Goal: Task Accomplishment & Management: Complete application form

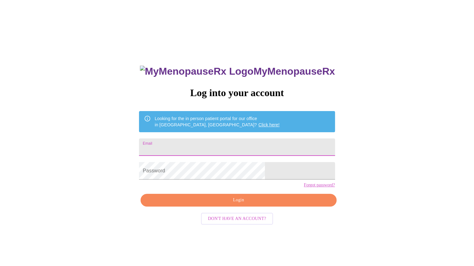
click at [263, 149] on input "Email" at bounding box center [237, 147] width 196 height 17
type input "[EMAIL_ADDRESS][DOMAIN_NAME]"
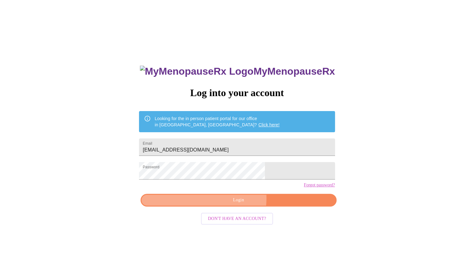
click at [228, 204] on span "Login" at bounding box center [238, 201] width 181 height 8
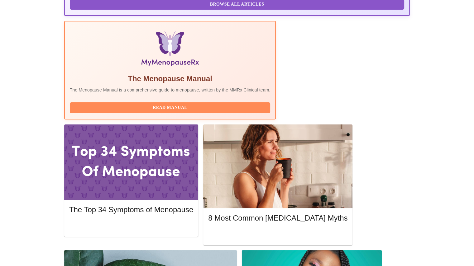
scroll to position [187, 0]
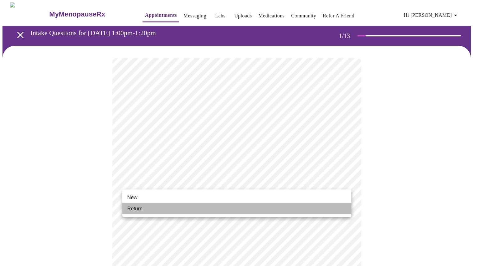
click at [135, 209] on span "Return" at bounding box center [134, 208] width 15 height 7
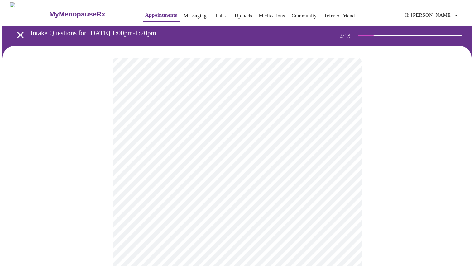
click at [282, 130] on body "MyMenopauseRx Appointments Messaging Labs Uploads Medications Community Refer a…" at bounding box center [236, 189] width 469 height 374
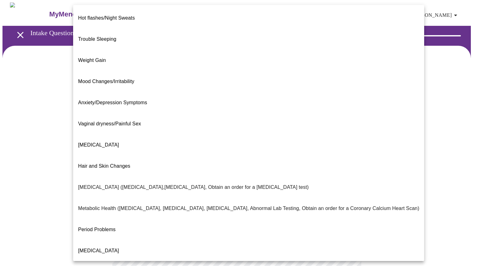
click at [428, 87] on div at bounding box center [239, 133] width 478 height 266
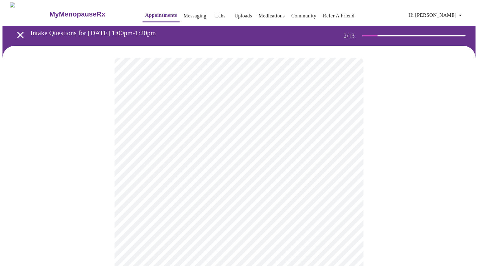
click at [270, 124] on body "MyMenopauseRx Appointments Messaging Labs Uploads Medications Community Refer a…" at bounding box center [238, 189] width 473 height 374
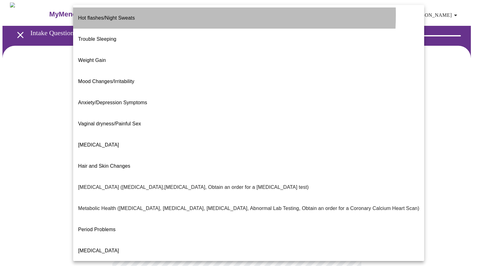
click at [111, 15] on span "Hot flashes/Night Sweats" at bounding box center [106, 17] width 57 height 5
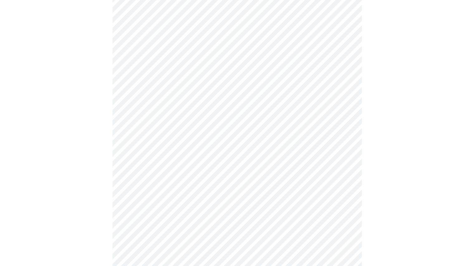
scroll to position [93, 0]
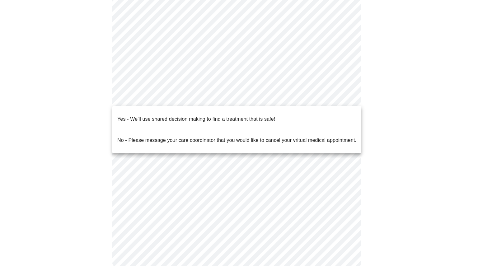
click at [243, 99] on body "MyMenopauseRx Appointments Messaging Labs Uploads Medications Community Refer a…" at bounding box center [238, 94] width 473 height 370
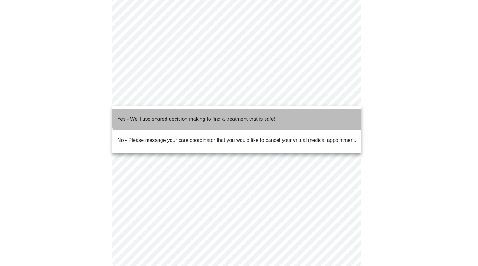
click at [237, 116] on p "Yes - We'll use shared decision making to find a treatment that is safe!" at bounding box center [196, 119] width 158 height 7
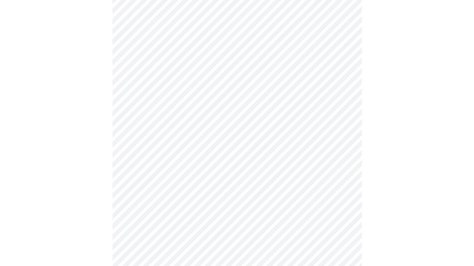
scroll to position [125, 0]
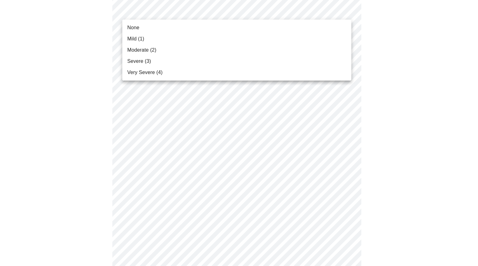
click at [421, 58] on div at bounding box center [239, 133] width 478 height 266
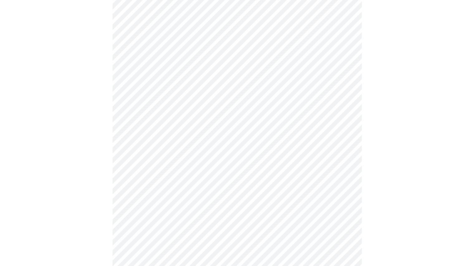
scroll to position [62, 0]
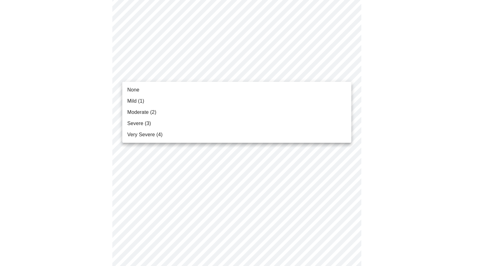
click at [137, 123] on span "Severe (3)" at bounding box center [139, 123] width 24 height 7
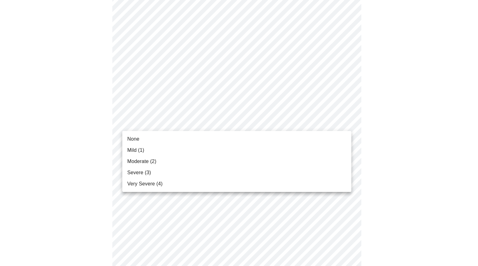
click at [191, 140] on li "None" at bounding box center [236, 139] width 229 height 11
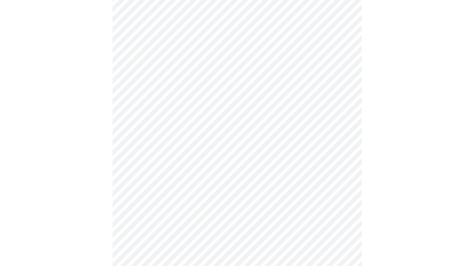
scroll to position [156, 0]
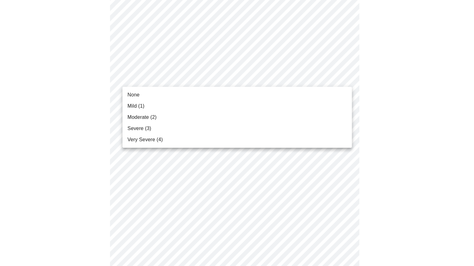
click at [285, 81] on body "MyMenopauseRx Appointments Messaging Labs Uploads Medications Community Refer a…" at bounding box center [236, 252] width 469 height 811
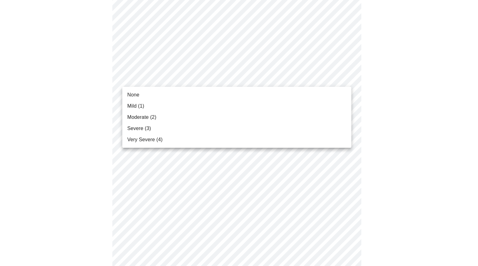
click at [137, 106] on span "Mild (1)" at bounding box center [135, 105] width 17 height 7
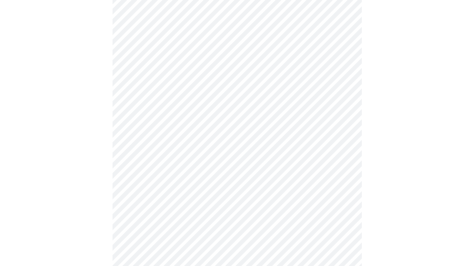
scroll to position [218, 0]
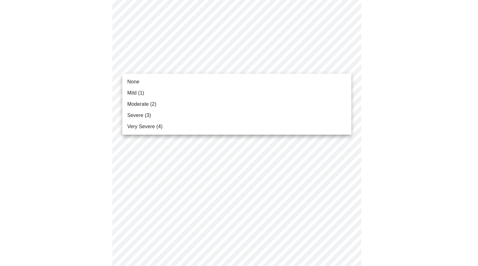
click at [256, 67] on body "MyMenopauseRx Appointments Messaging Labs Uploads Medications Community Refer a…" at bounding box center [238, 185] width 473 height 802
click at [167, 95] on li "Mild (1)" at bounding box center [236, 93] width 229 height 11
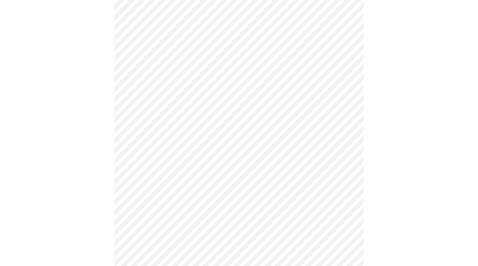
click at [172, 109] on body "MyMenopauseRx Appointments Messaging Labs Uploads Medications Community Refer a…" at bounding box center [238, 180] width 473 height 793
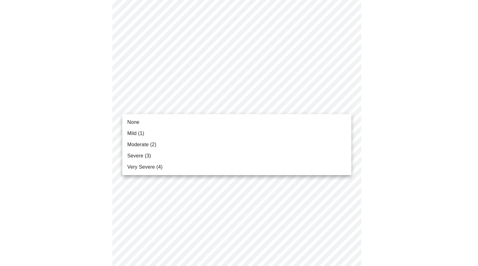
click at [144, 135] on span "Mild (1)" at bounding box center [135, 133] width 17 height 7
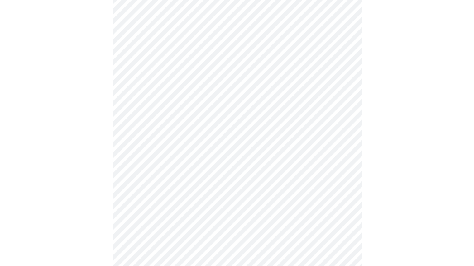
scroll to position [249, 0]
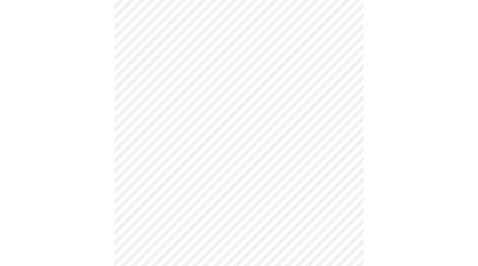
click at [148, 117] on body "MyMenopauseRx Appointments Messaging Labs Uploads Medications Community Refer a…" at bounding box center [238, 145] width 473 height 785
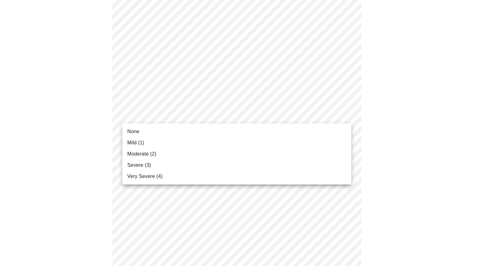
click at [162, 141] on li "Mild (1)" at bounding box center [236, 142] width 229 height 11
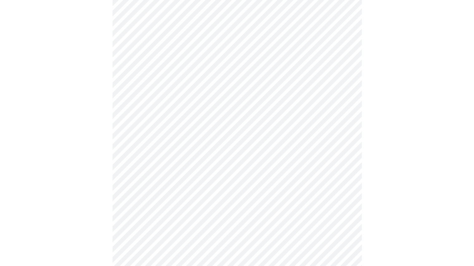
scroll to position [343, 0]
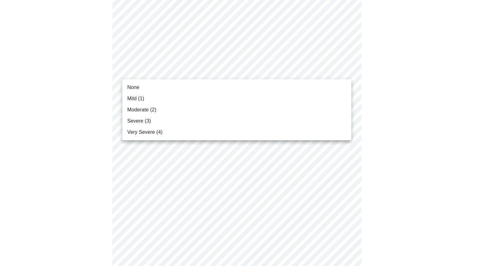
click at [193, 71] on body "MyMenopauseRx Appointments Messaging Labs Uploads Medications Community Refer a…" at bounding box center [238, 48] width 473 height 776
drag, startPoint x: 150, startPoint y: 110, endPoint x: 149, endPoint y: 118, distance: 8.2
click at [149, 118] on ul "None Mild (1) Moderate (2) Severe (3) Very Severe (4)" at bounding box center [236, 109] width 229 height 61
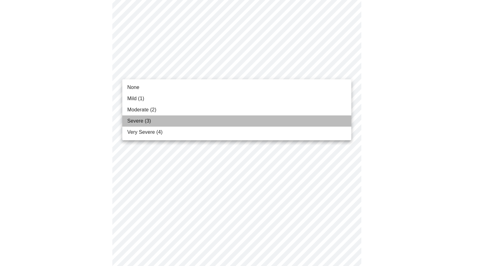
click at [144, 121] on span "Severe (3)" at bounding box center [139, 120] width 24 height 7
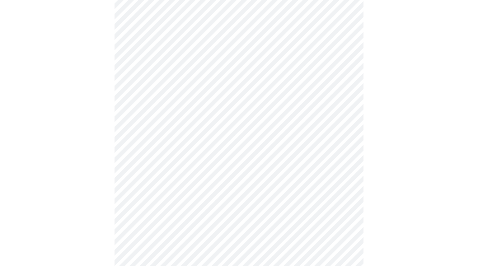
click at [158, 118] on body "MyMenopauseRx Appointments Messaging Labs Uploads Medications Community Refer a…" at bounding box center [238, 43] width 473 height 767
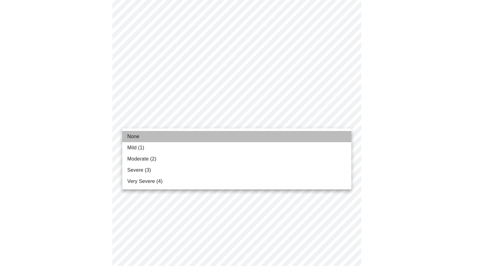
click at [140, 134] on li "None" at bounding box center [236, 136] width 229 height 11
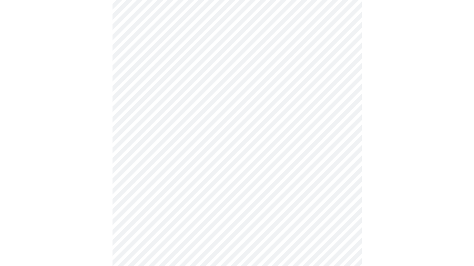
scroll to position [280, 0]
click at [160, 78] on body "MyMenopauseRx Appointments Messaging Labs Uploads Medications Community Refer a…" at bounding box center [236, 101] width 469 height 758
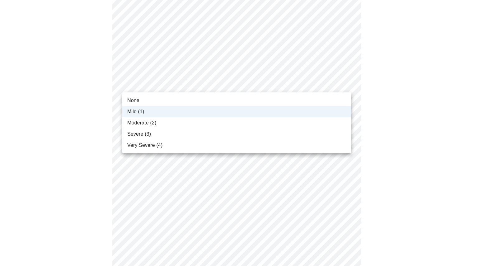
click at [141, 101] on li "None" at bounding box center [236, 100] width 229 height 11
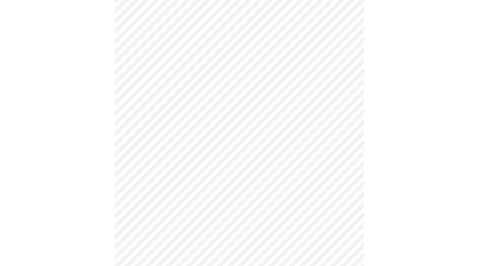
scroll to position [467, 0]
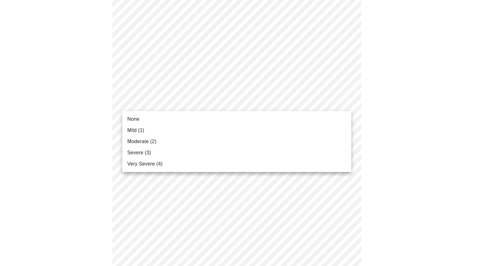
click at [135, 117] on span "None" at bounding box center [133, 119] width 12 height 7
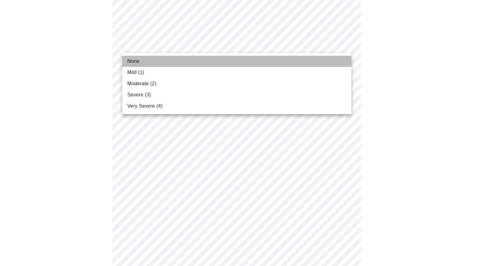
click at [137, 61] on span "None" at bounding box center [133, 61] width 12 height 7
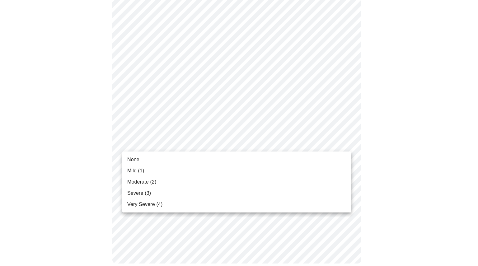
click at [141, 184] on span "Moderate (2)" at bounding box center [141, 181] width 29 height 7
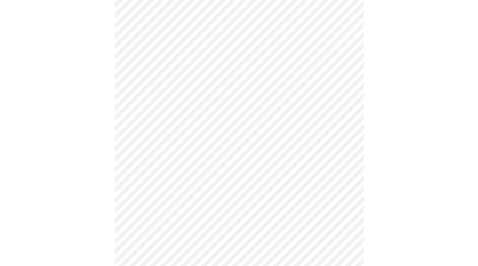
scroll to position [311, 0]
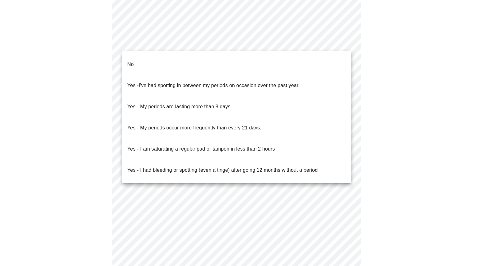
click at [182, 62] on li "No" at bounding box center [236, 64] width 229 height 21
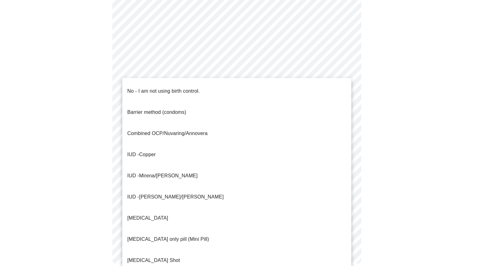
click at [139, 172] on p "IUD - Mirena/[PERSON_NAME]" at bounding box center [162, 175] width 70 height 7
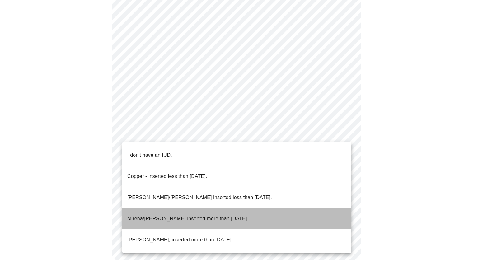
click at [161, 215] on p "Mirena/[PERSON_NAME] inserted more than [DATE]." at bounding box center [187, 218] width 121 height 7
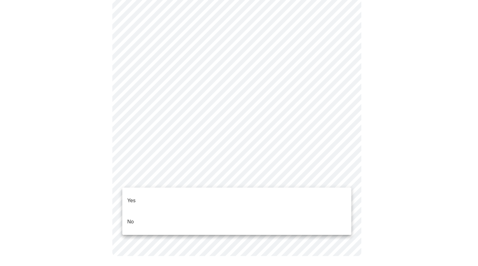
drag, startPoint x: 131, startPoint y: 213, endPoint x: 178, endPoint y: 218, distance: 46.7
click at [131, 218] on p "No" at bounding box center [130, 221] width 7 height 7
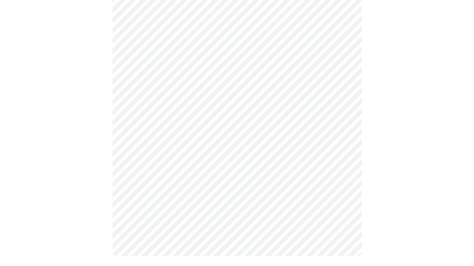
scroll to position [0, 0]
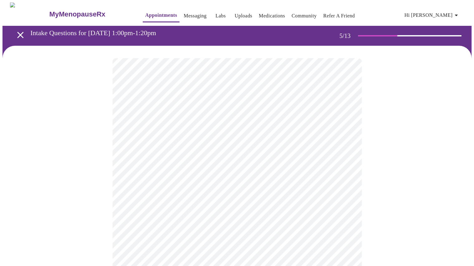
click at [305, 168] on body "MyMenopauseRx Appointments Messaging Labs Uploads Medications Community Refer a…" at bounding box center [236, 232] width 469 height 460
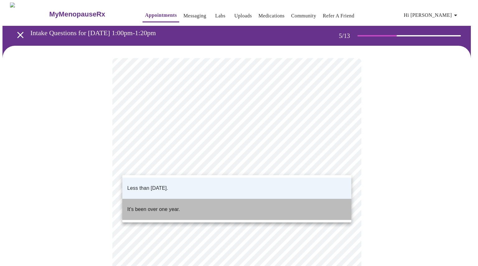
click at [182, 202] on li "It's been over one year." at bounding box center [236, 209] width 229 height 21
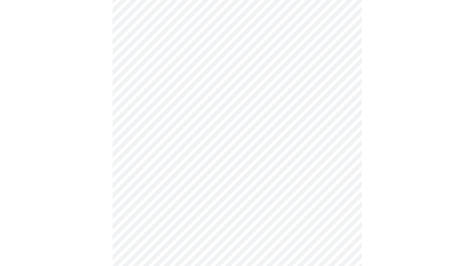
scroll to position [125, 0]
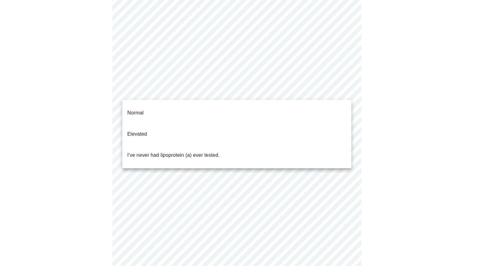
click at [249, 88] on body "MyMenopauseRx Appointments Messaging Labs Uploads Medications Community Refer a…" at bounding box center [238, 108] width 473 height 460
click at [410, 92] on div at bounding box center [239, 133] width 478 height 266
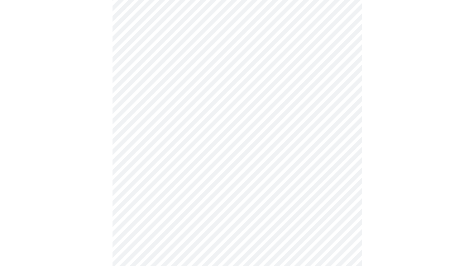
click at [410, 92] on div at bounding box center [236, 129] width 469 height 417
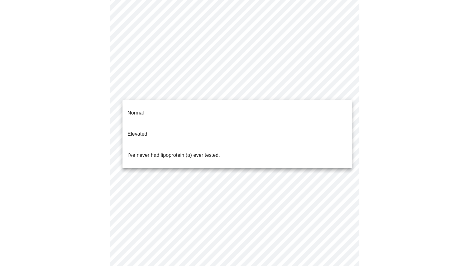
click at [277, 92] on body "MyMenopauseRx Appointments Messaging Labs Uploads Medications Community Refer a…" at bounding box center [236, 108] width 469 height 460
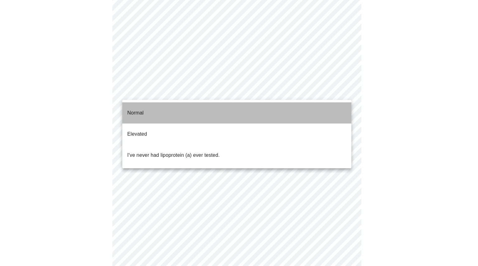
click at [177, 106] on li "Normal" at bounding box center [236, 112] width 229 height 21
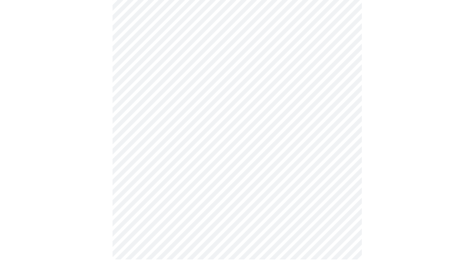
scroll to position [0, 0]
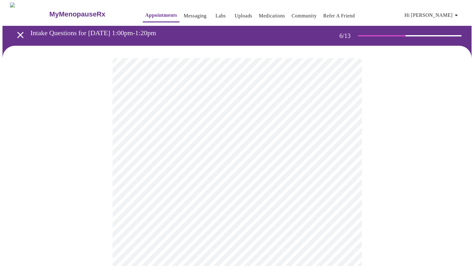
click at [469, 134] on div at bounding box center [236, 195] width 469 height 299
click at [458, 163] on div at bounding box center [236, 188] width 469 height 285
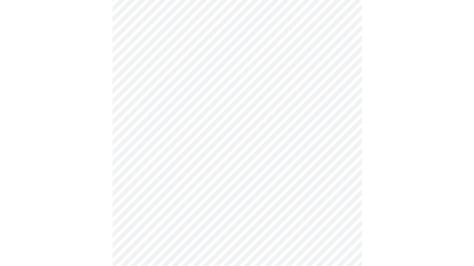
scroll to position [1682, 0]
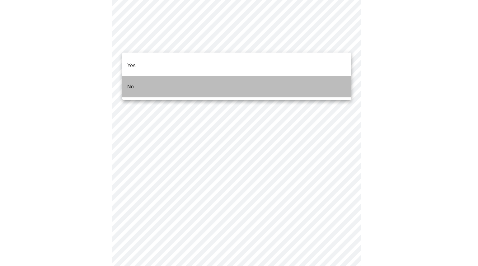
click at [164, 77] on li "No" at bounding box center [236, 86] width 229 height 21
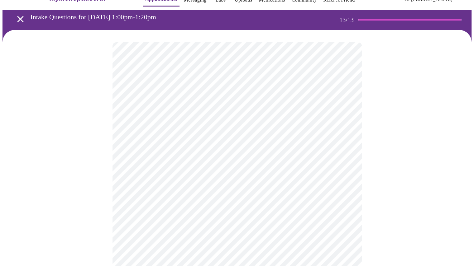
scroll to position [0, 0]
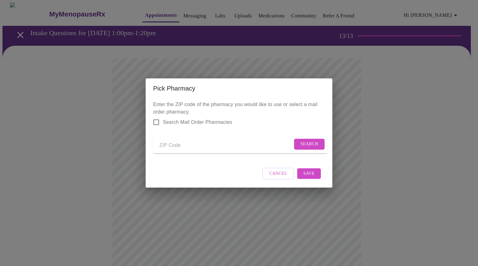
click at [360, 128] on div "Pick Pharmacy Enter the ZIP code of the pharmacy you would like to use or selec…" at bounding box center [239, 133] width 478 height 266
click at [183, 143] on input "Send a message to your care team" at bounding box center [225, 145] width 133 height 10
click at [154, 118] on input "Search Mail Order Pharmacies" at bounding box center [156, 122] width 13 height 13
checkbox input "true"
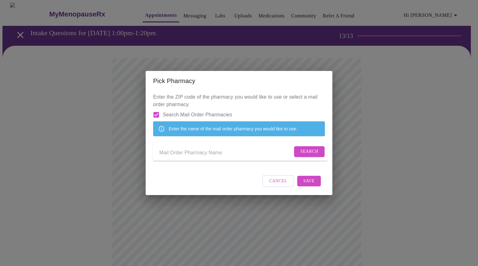
click at [207, 154] on input "Send a message to your care team" at bounding box center [225, 153] width 133 height 10
type input "Express Scripts"
click at [313, 153] on span "Search" at bounding box center [310, 152] width 18 height 8
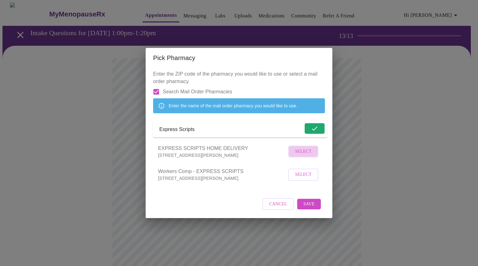
click at [311, 156] on span "Select" at bounding box center [303, 152] width 17 height 8
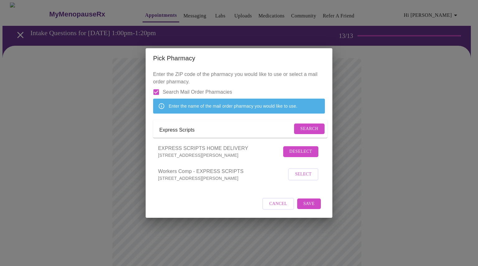
click at [304, 208] on span "Save" at bounding box center [309, 204] width 11 height 8
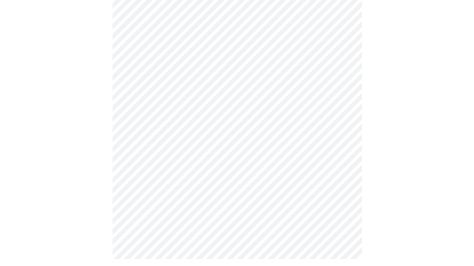
scroll to position [418, 0]
